Goal: Entertainment & Leisure: Browse casually

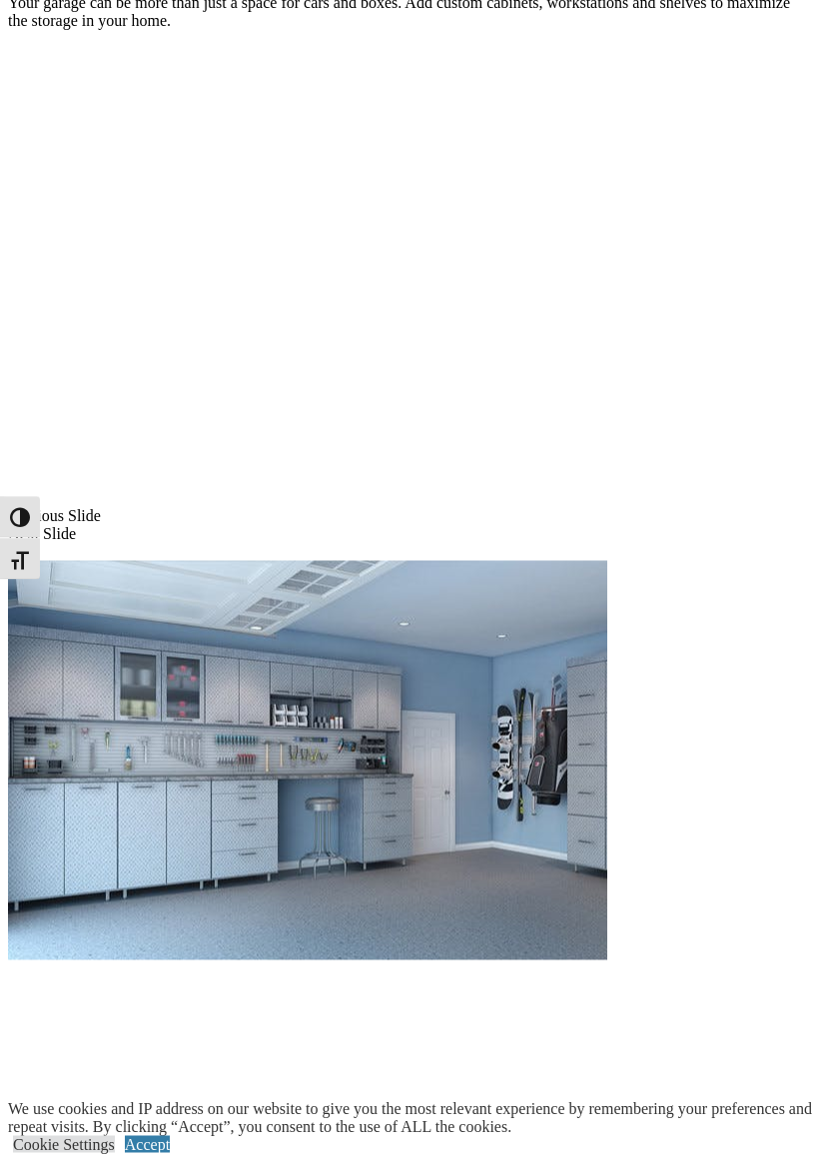
scroll to position [1391, 0]
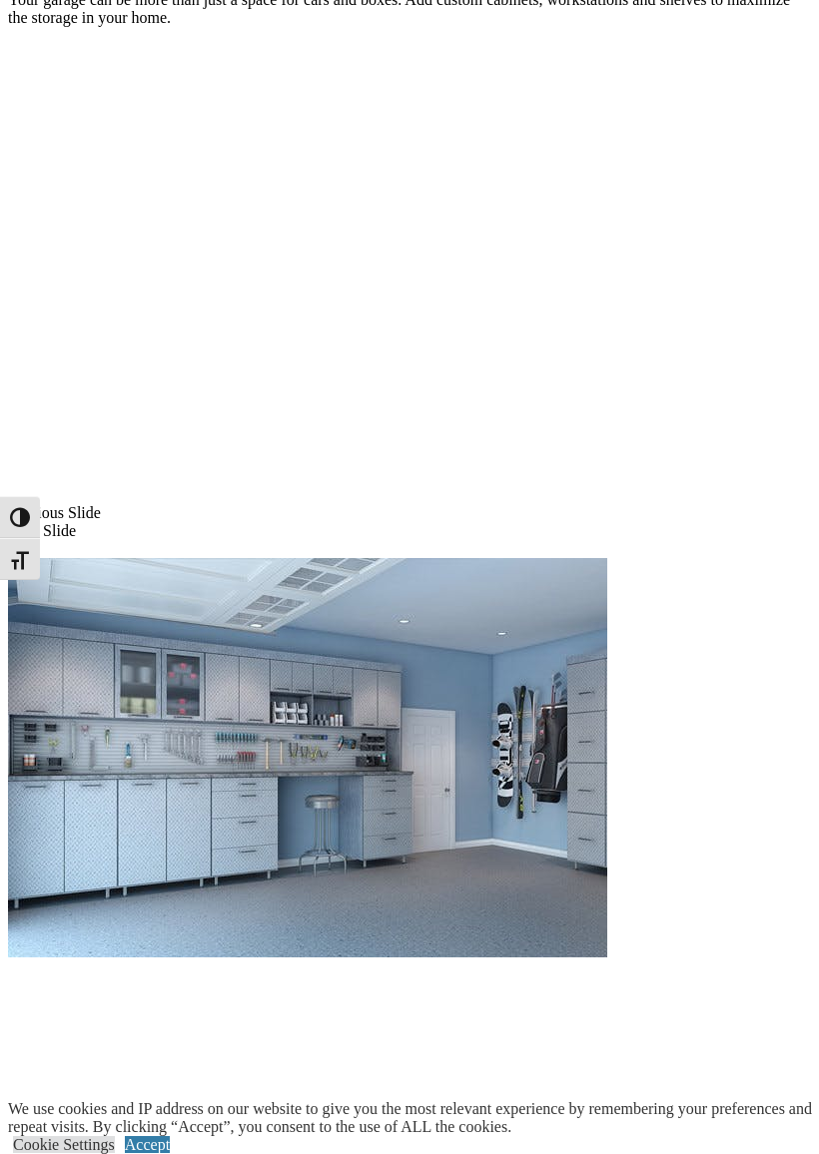
click at [170, 1016] on link "Accept" at bounding box center [147, 1144] width 45 height 17
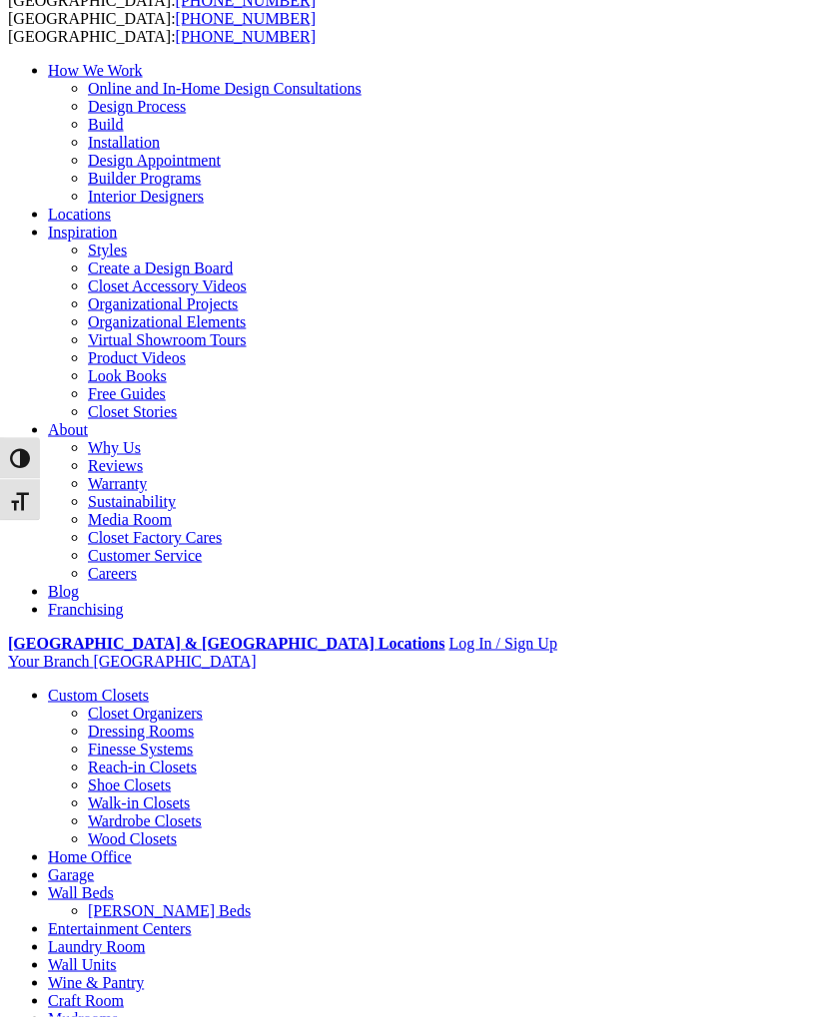
scroll to position [0, 0]
